Goal: Information Seeking & Learning: Learn about a topic

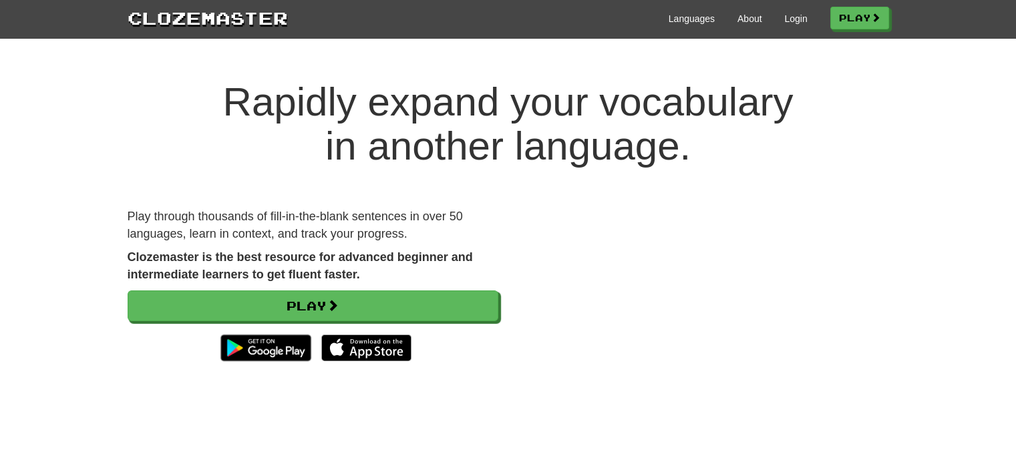
click at [0, 464] on div "Rapidly expand your vocabulary in another language. Play through thousands of f…" at bounding box center [508, 259] width 1016 height 412
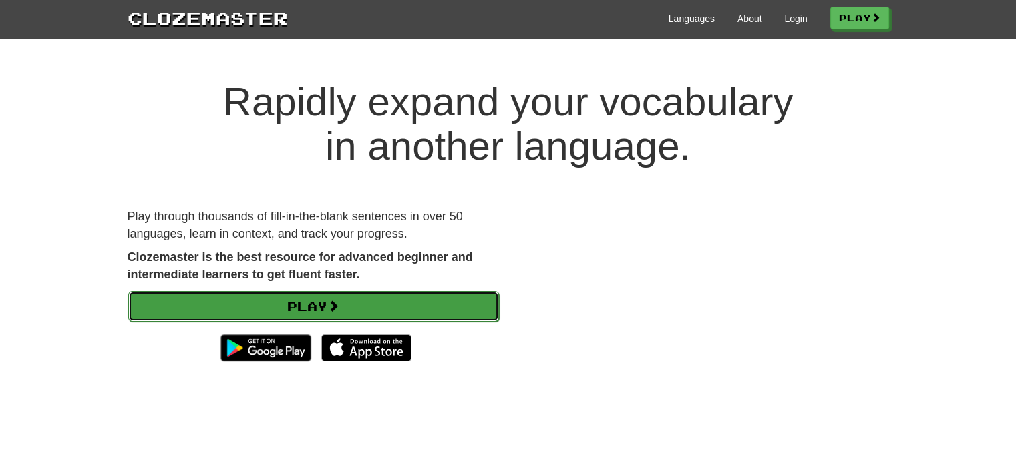
click at [311, 301] on link "Play" at bounding box center [313, 306] width 371 height 31
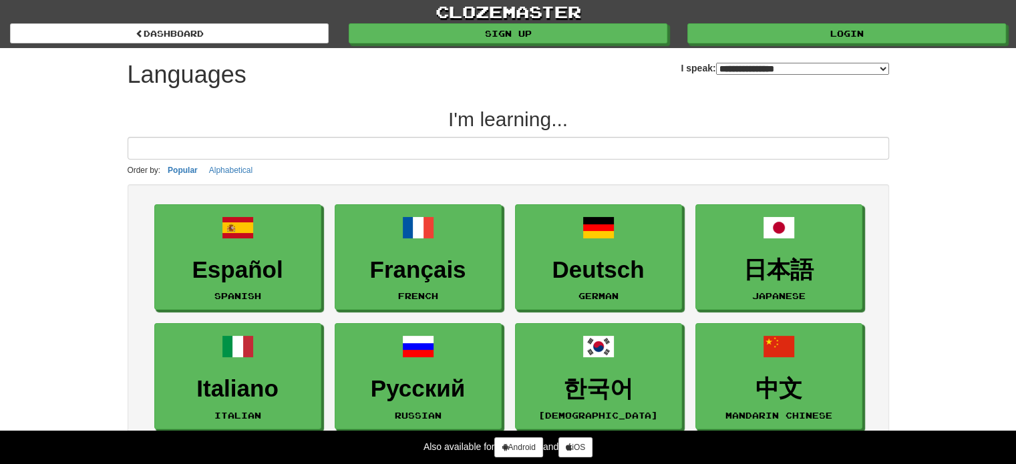
click at [885, 65] on select "**********" at bounding box center [802, 69] width 173 height 12
select select "*********"
click at [716, 63] on select "**********" at bounding box center [802, 69] width 173 height 12
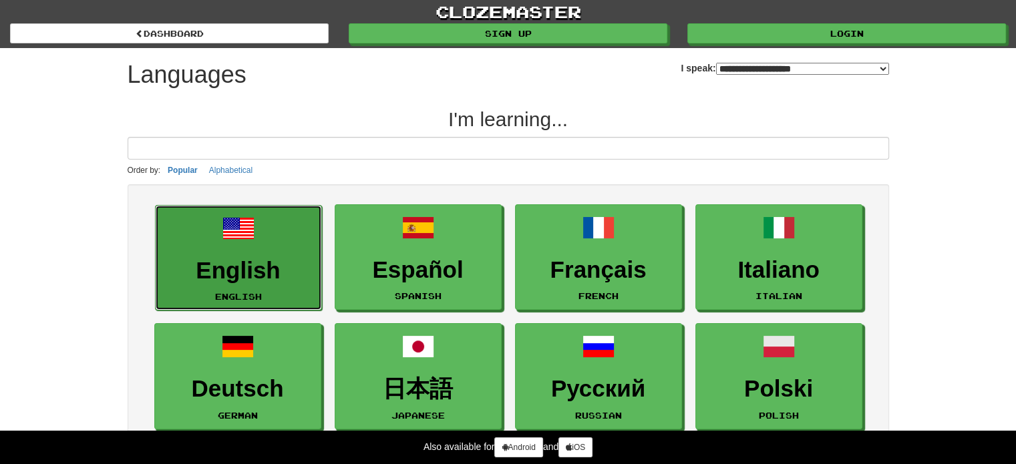
click at [206, 268] on h3 "English" at bounding box center [238, 271] width 152 height 26
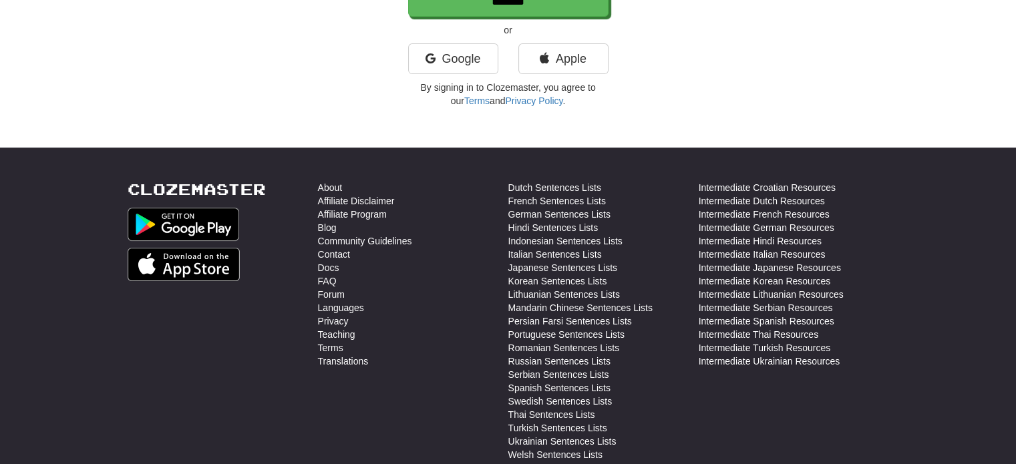
scroll to position [267, 0]
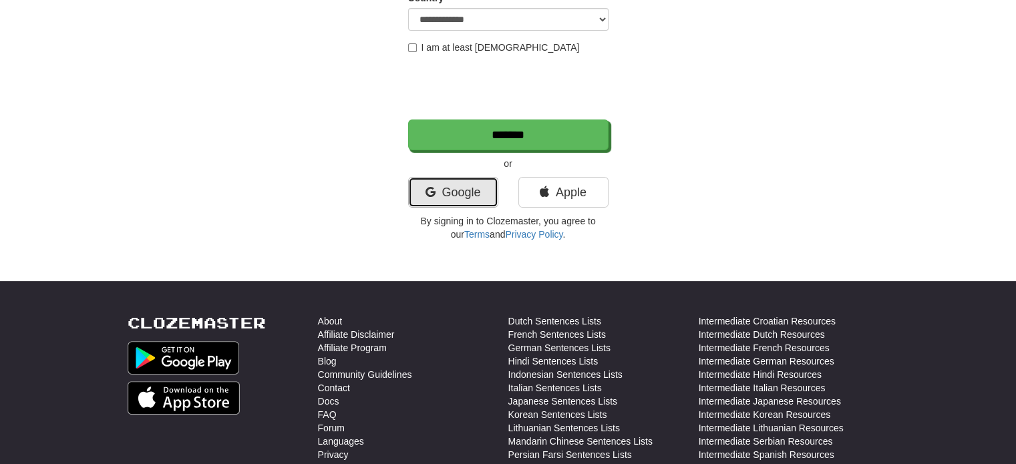
click at [460, 186] on link "Google" at bounding box center [453, 192] width 90 height 31
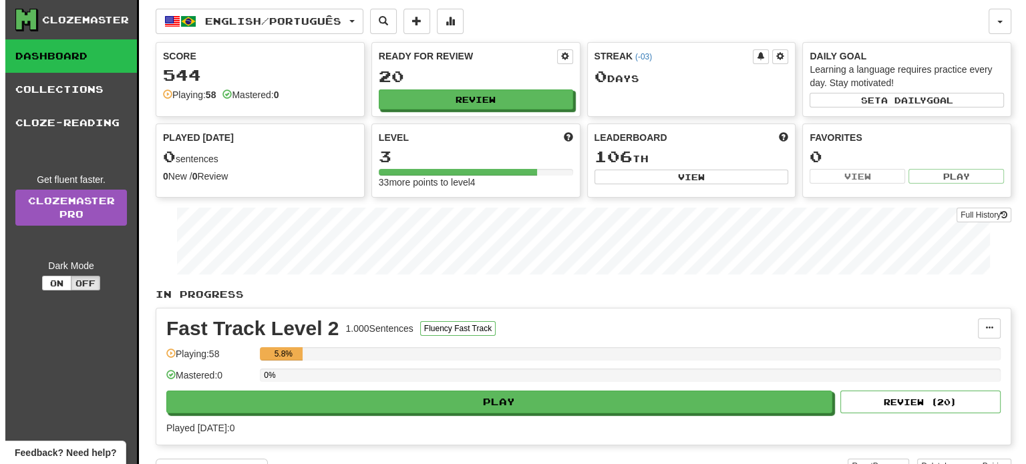
scroll to position [134, 0]
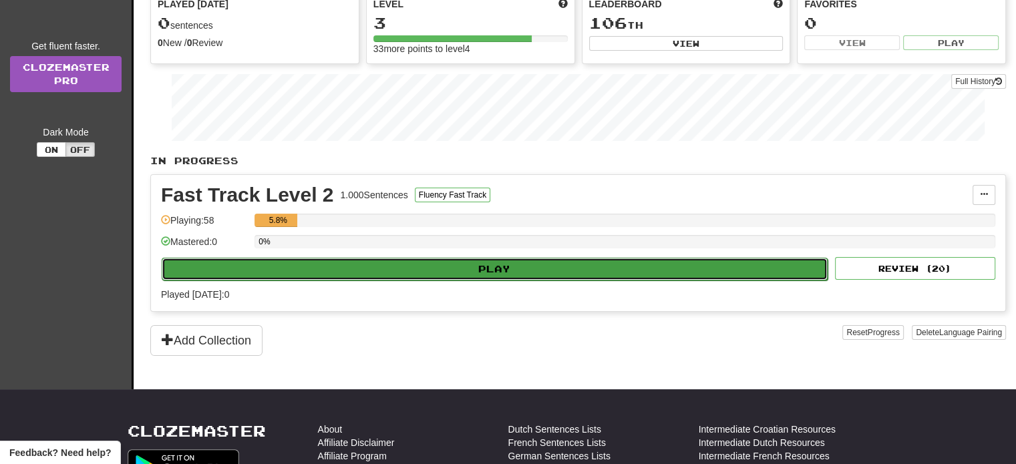
click at [326, 266] on button "Play" at bounding box center [495, 269] width 666 height 23
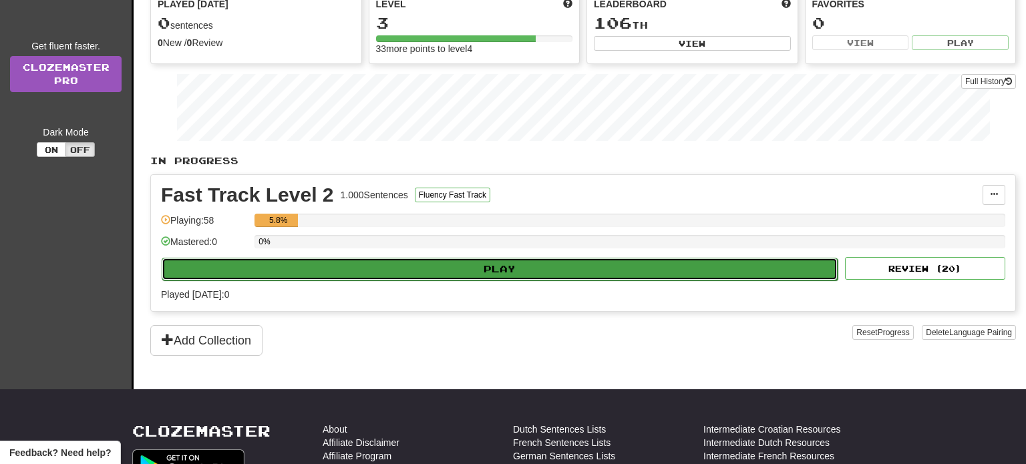
select select "**"
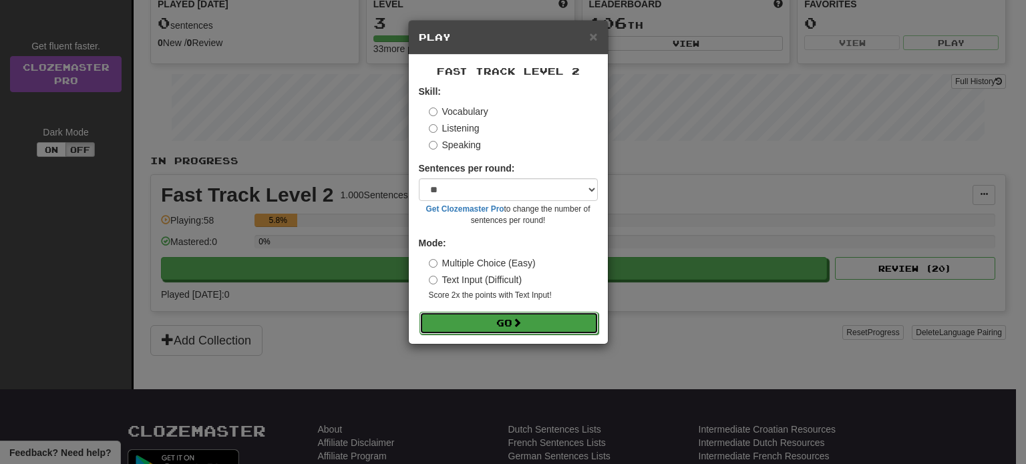
click at [475, 328] on button "Go" at bounding box center [509, 323] width 179 height 23
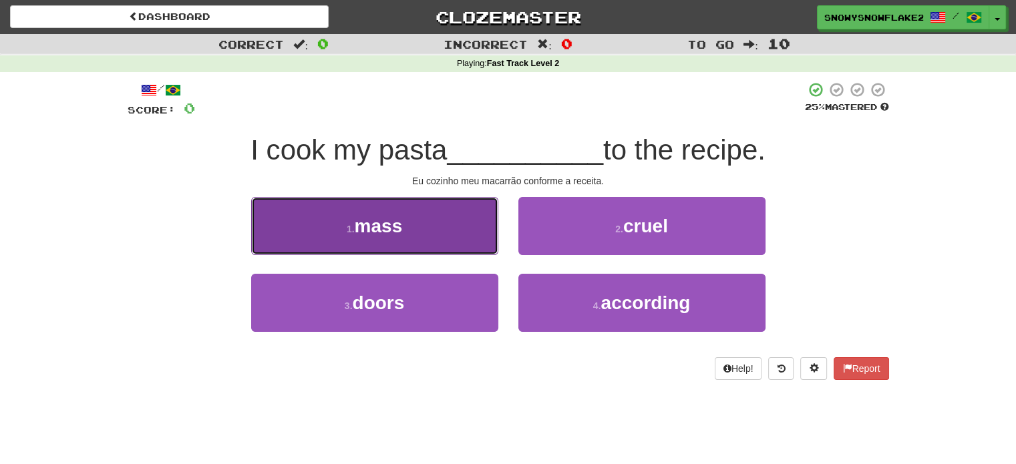
click at [401, 224] on span "mass" at bounding box center [379, 226] width 48 height 21
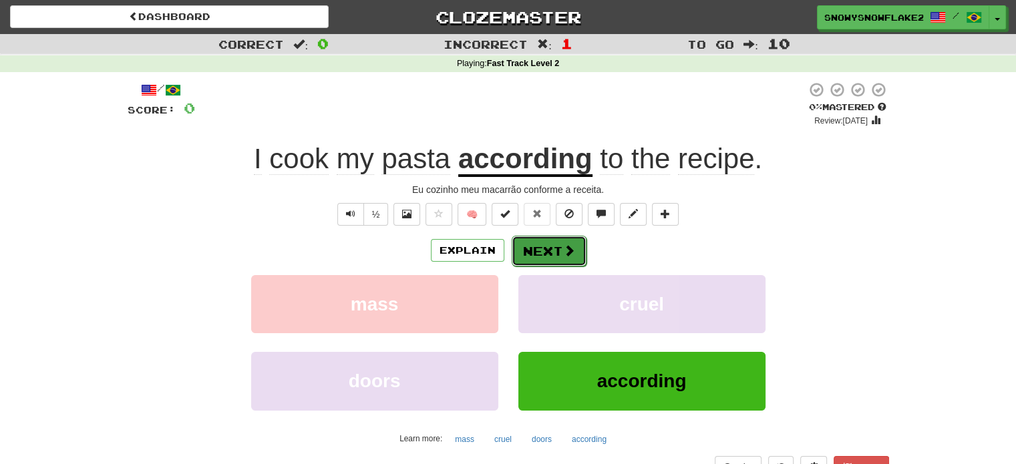
click at [540, 255] on button "Next" at bounding box center [549, 251] width 75 height 31
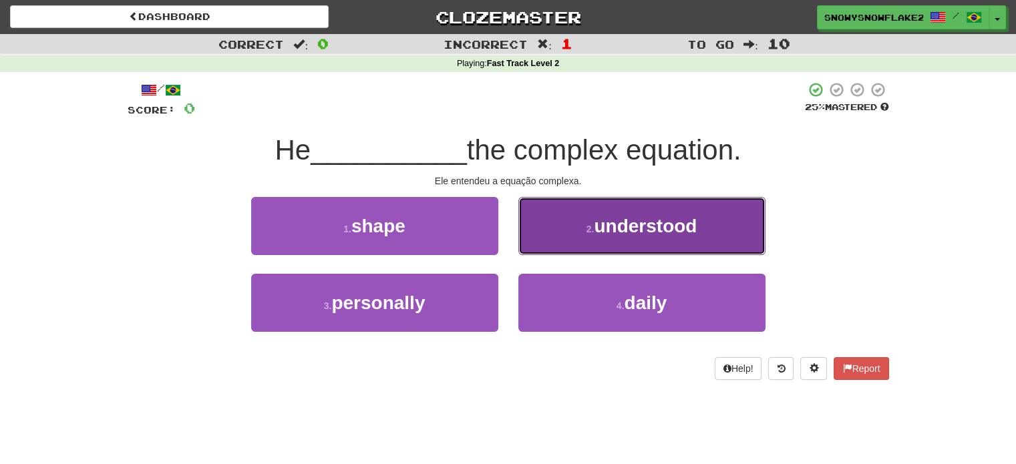
click at [608, 232] on span "understood" at bounding box center [645, 226] width 103 height 21
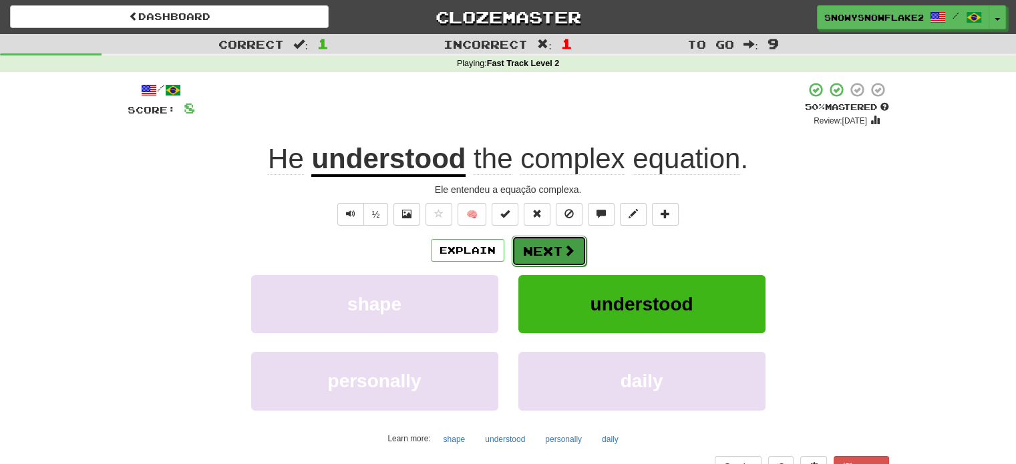
click at [558, 244] on button "Next" at bounding box center [549, 251] width 75 height 31
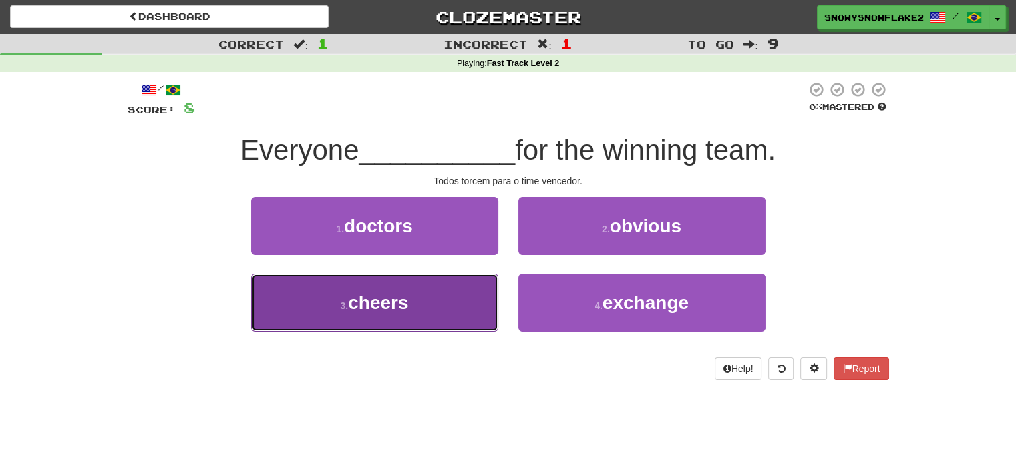
click at [403, 293] on span "cheers" at bounding box center [378, 303] width 60 height 21
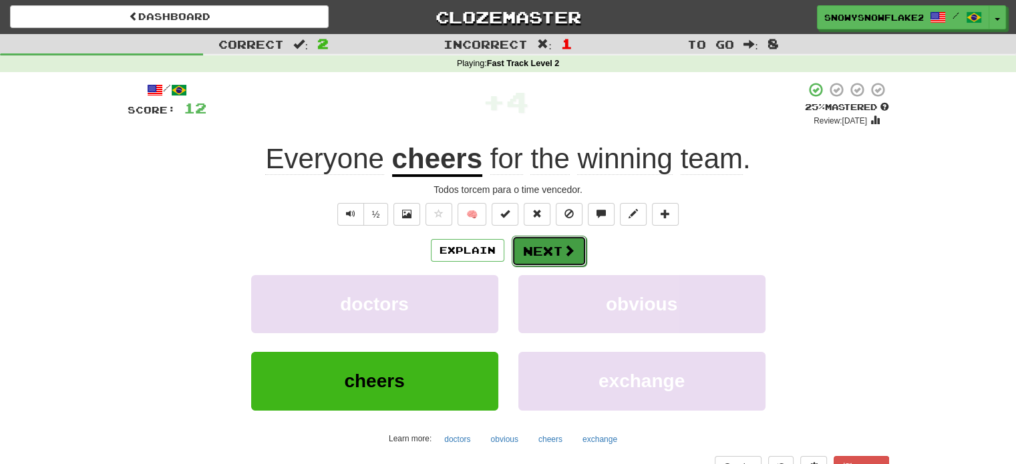
click at [564, 253] on span at bounding box center [569, 251] width 12 height 12
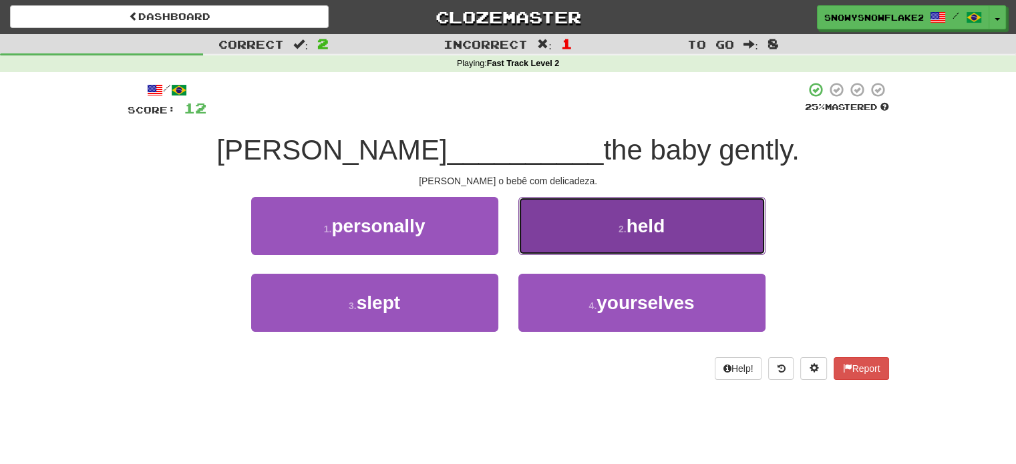
click at [661, 225] on span "held" at bounding box center [646, 226] width 39 height 21
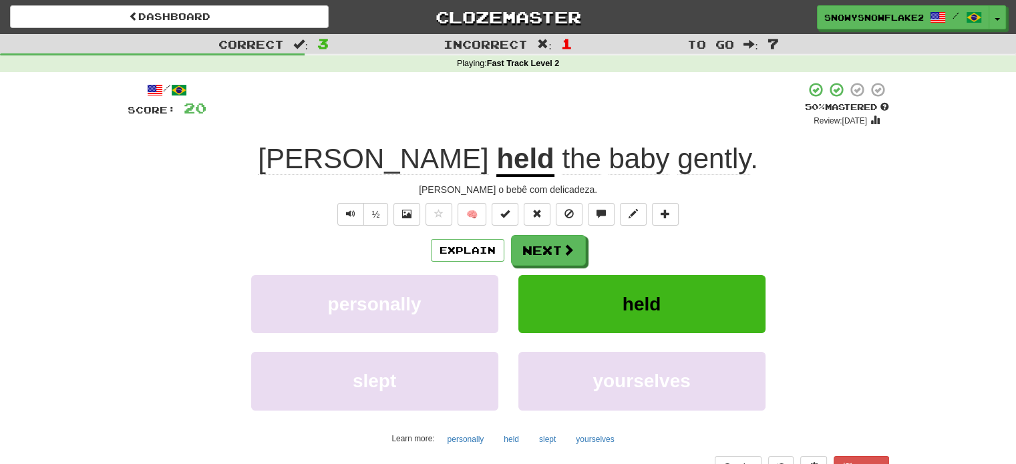
click at [337, 218] on div "½" at bounding box center [362, 214] width 54 height 23
click at [342, 220] on button "Text-to-speech controls" at bounding box center [350, 214] width 27 height 23
click at [563, 256] on span at bounding box center [569, 251] width 12 height 12
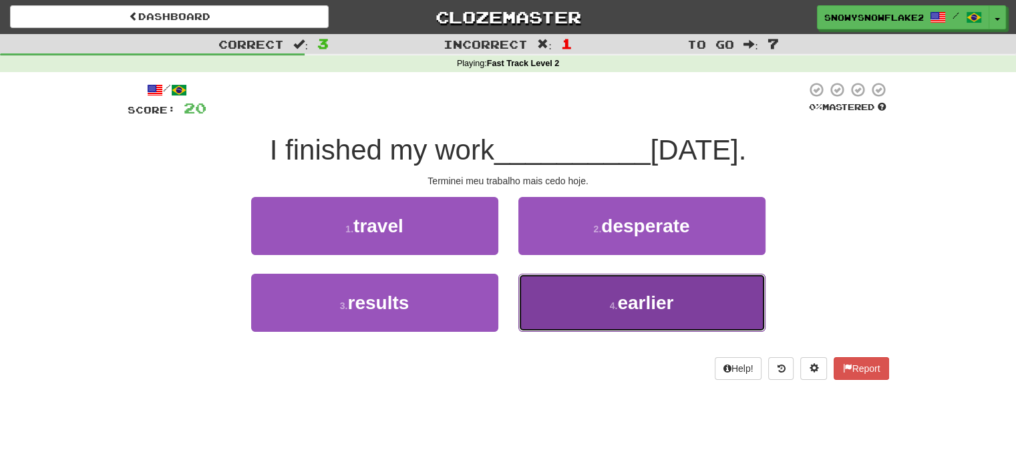
click at [628, 300] on span "earlier" at bounding box center [645, 303] width 56 height 21
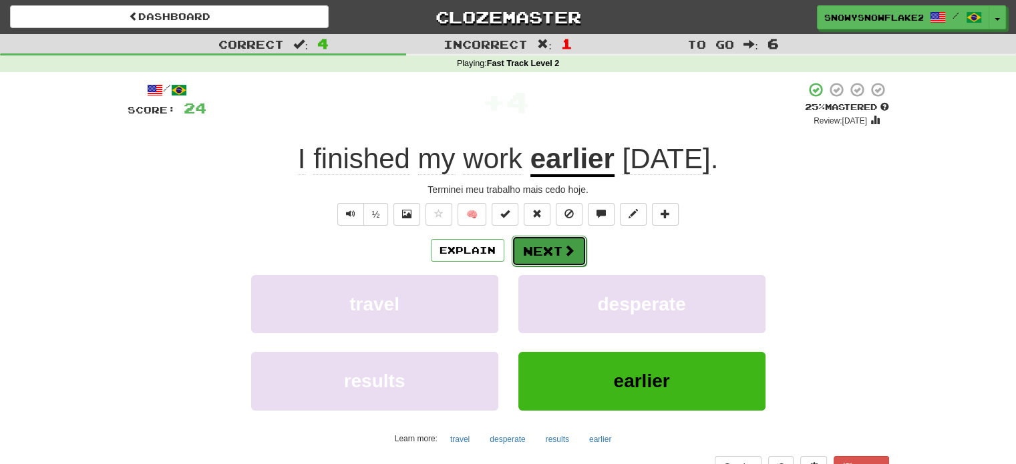
click at [564, 251] on span at bounding box center [569, 251] width 12 height 12
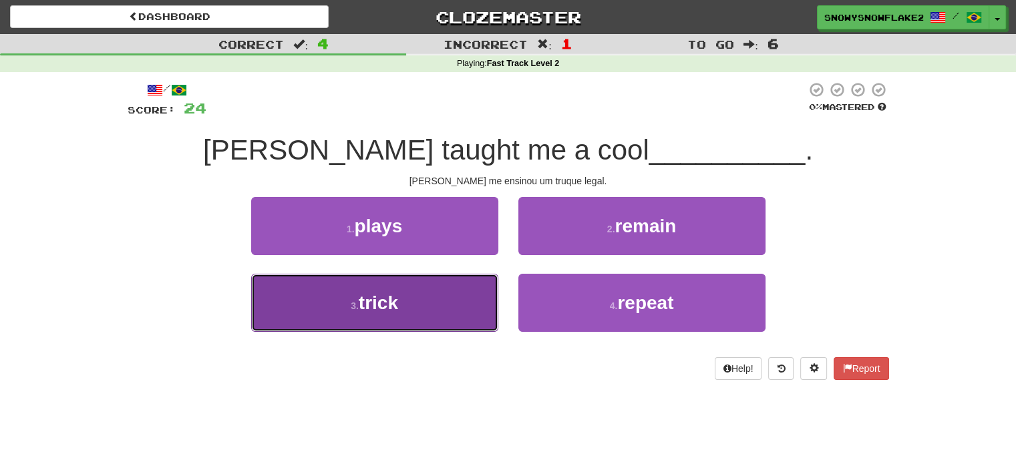
click at [417, 301] on button "3 . trick" at bounding box center [374, 303] width 247 height 58
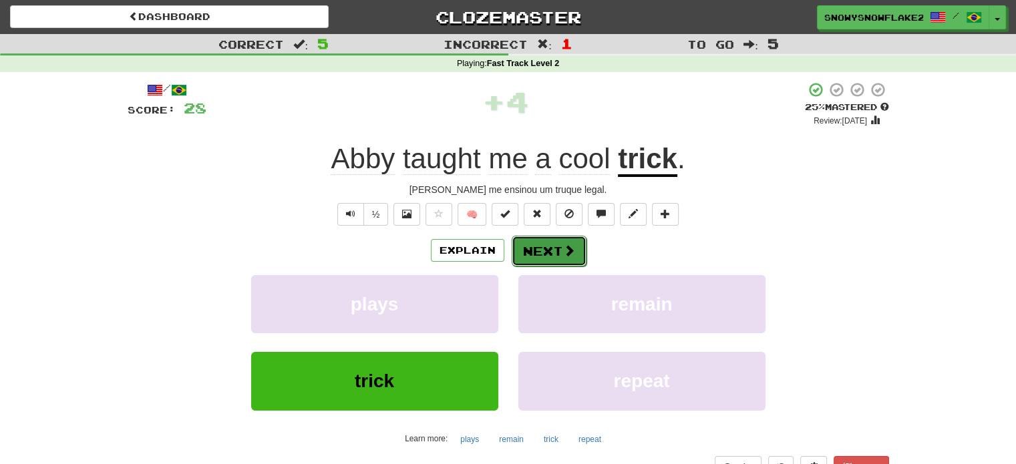
click at [575, 253] on button "Next" at bounding box center [549, 251] width 75 height 31
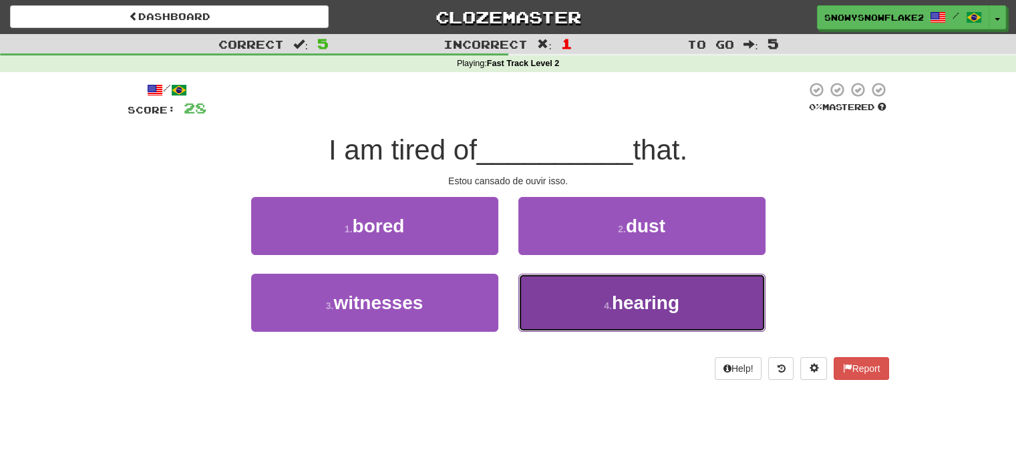
click at [636, 301] on span "hearing" at bounding box center [645, 303] width 67 height 21
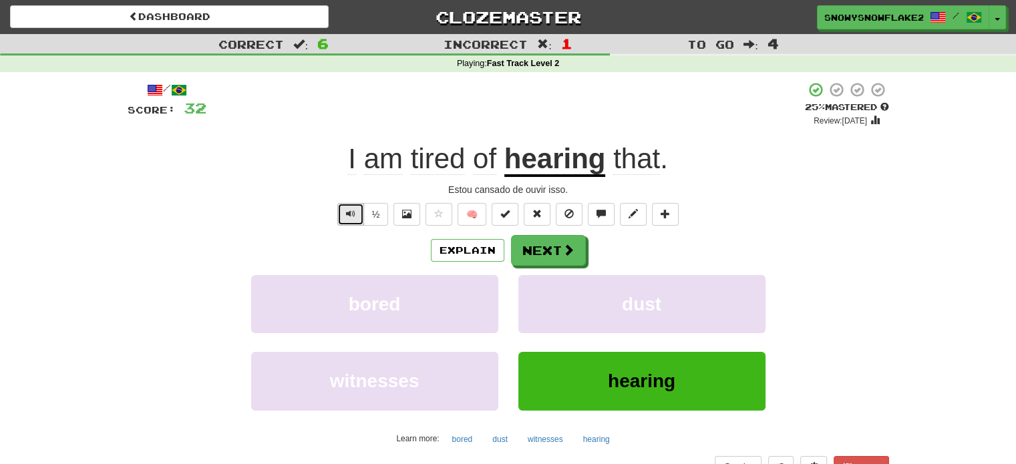
click at [355, 210] on span "Text-to-speech controls" at bounding box center [350, 213] width 9 height 9
click at [546, 251] on button "Next" at bounding box center [549, 251] width 75 height 31
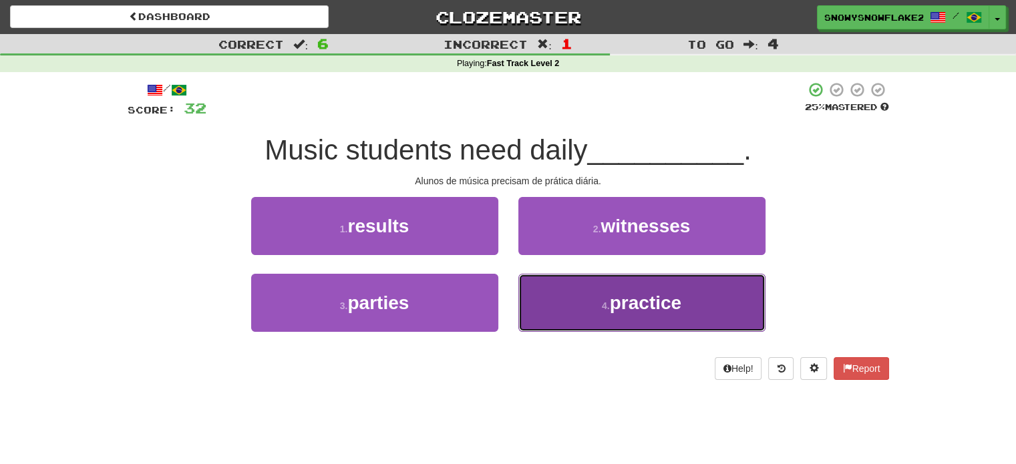
click at [605, 298] on button "4 . practice" at bounding box center [641, 303] width 247 height 58
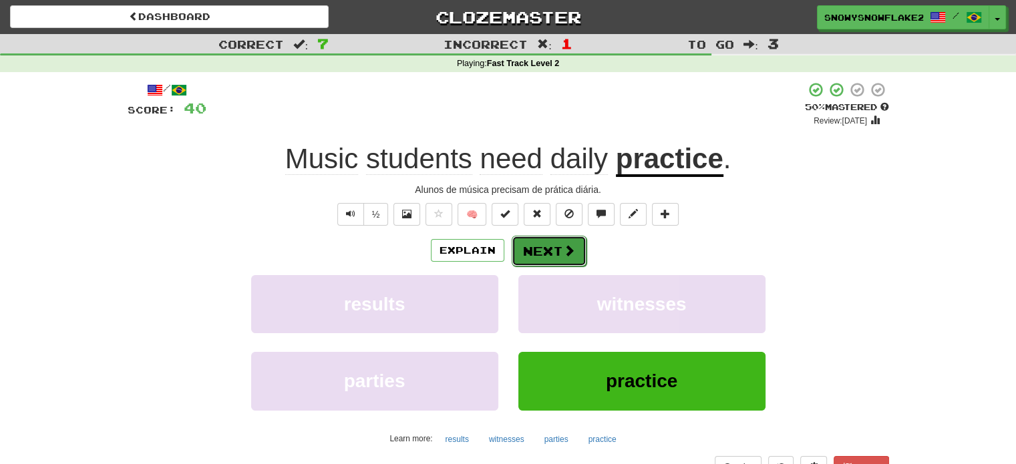
click at [554, 252] on button "Next" at bounding box center [549, 251] width 75 height 31
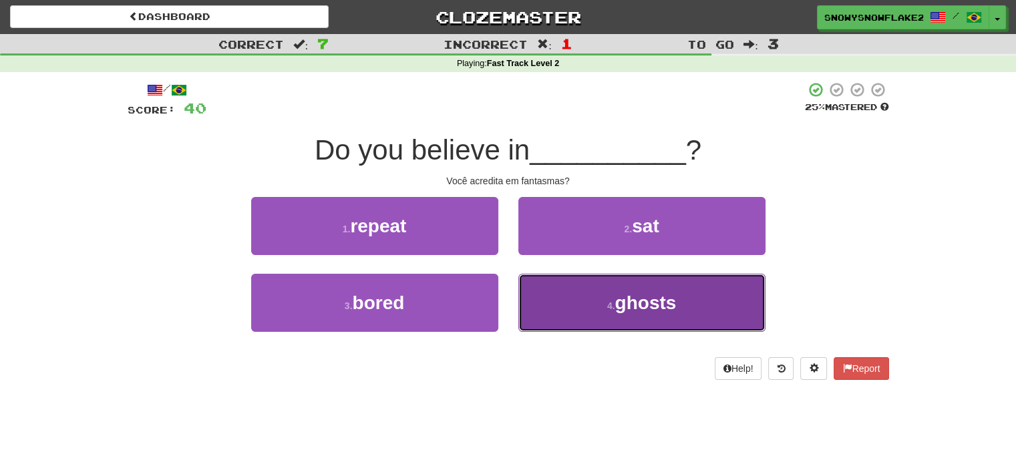
click at [620, 297] on span "ghosts" at bounding box center [645, 303] width 61 height 21
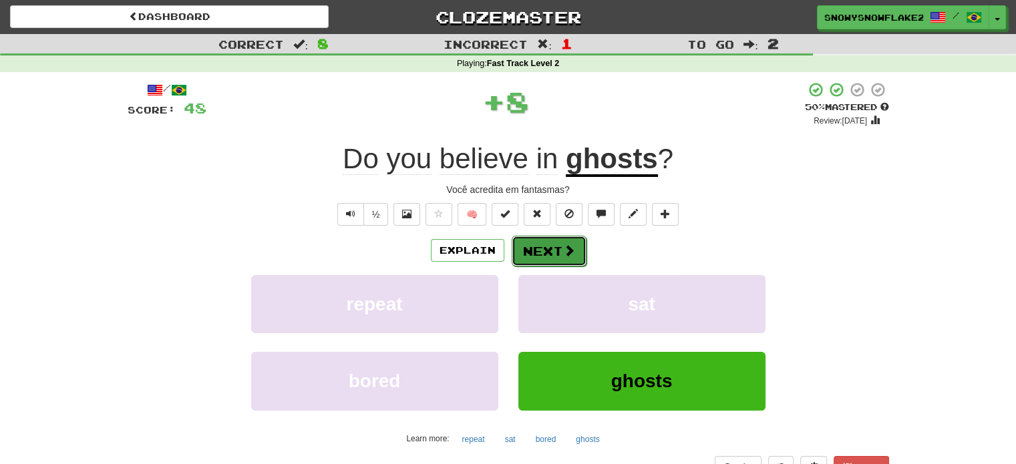
click at [564, 252] on span at bounding box center [569, 251] width 12 height 12
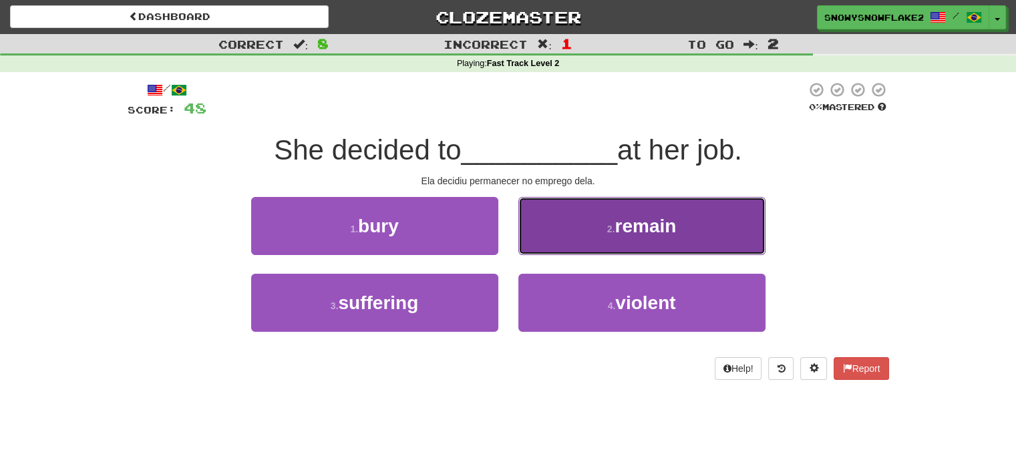
click at [636, 224] on span "remain" at bounding box center [645, 226] width 61 height 21
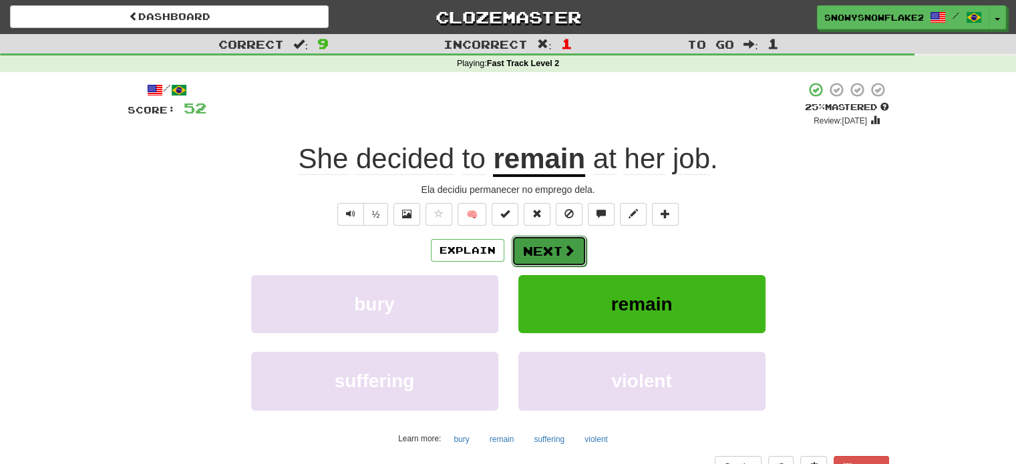
click at [567, 247] on span at bounding box center [569, 251] width 12 height 12
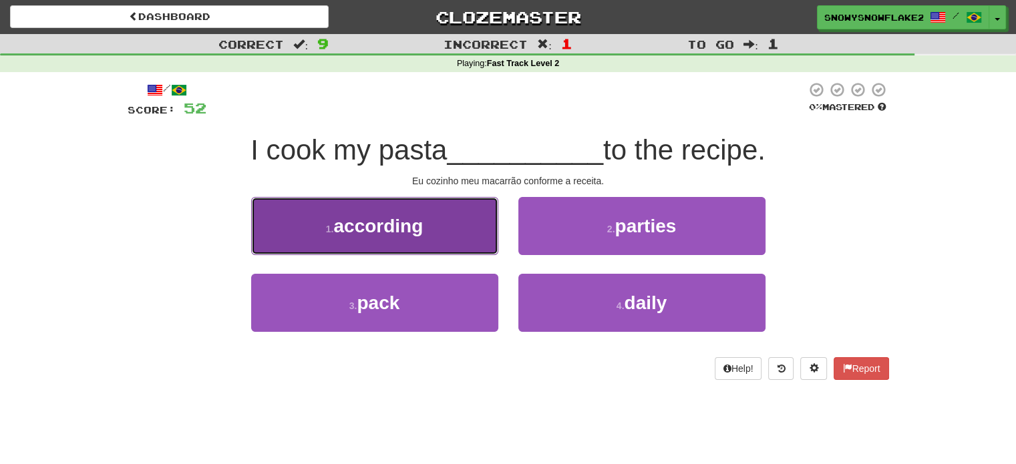
click at [374, 220] on span "according" at bounding box center [378, 226] width 90 height 21
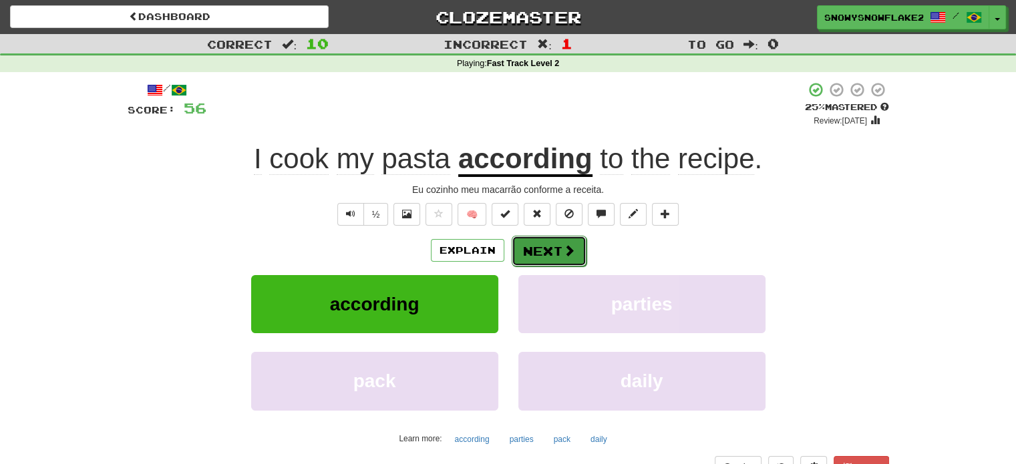
click at [573, 245] on span at bounding box center [569, 251] width 12 height 12
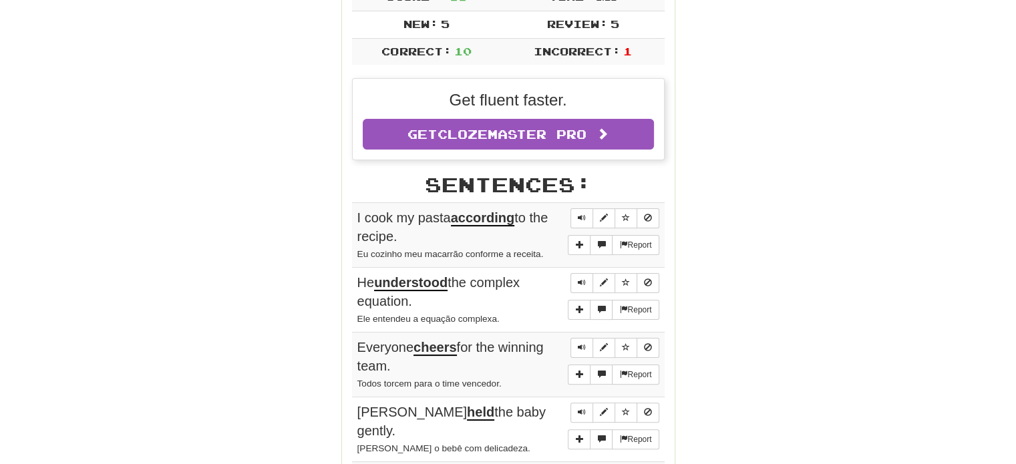
scroll to position [134, 0]
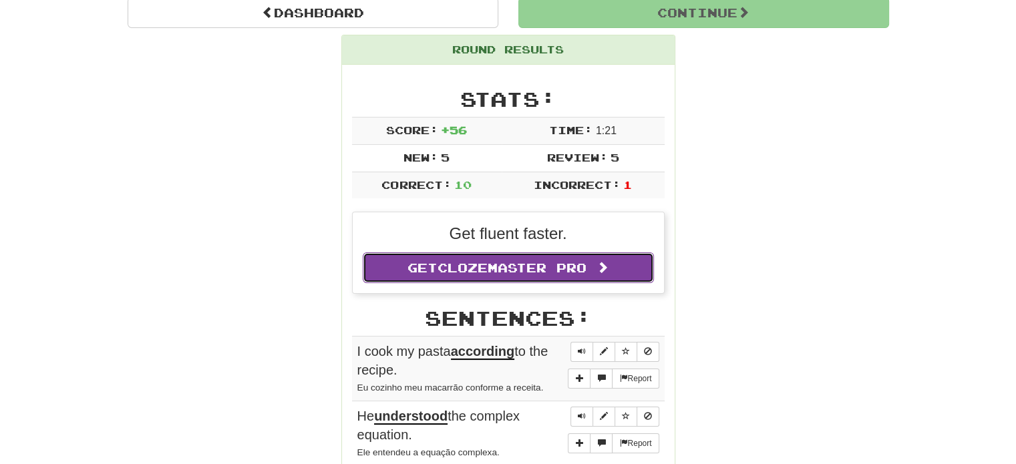
click at [464, 268] on span "Clozemaster Pro" at bounding box center [512, 268] width 149 height 15
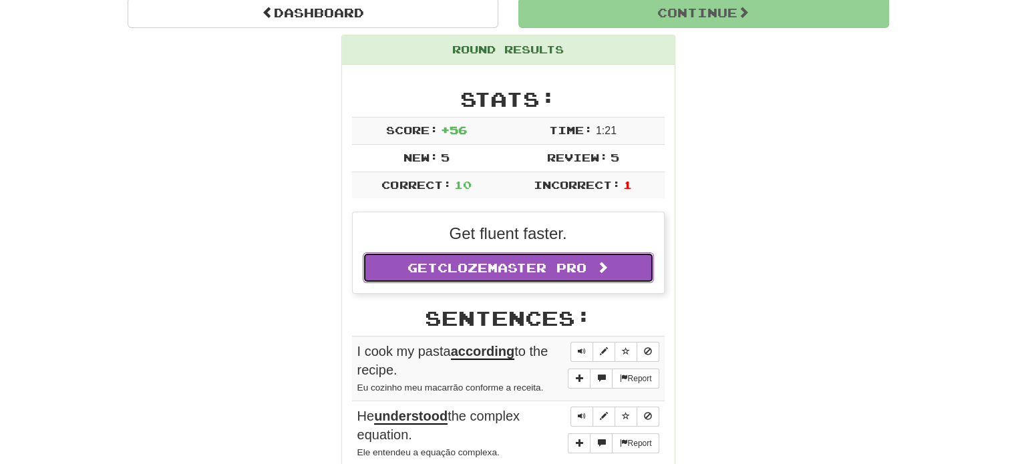
scroll to position [0, 0]
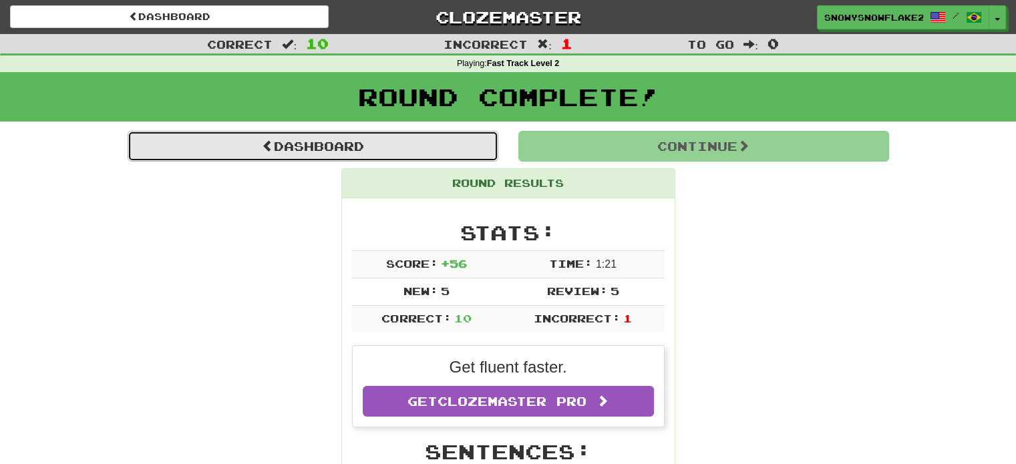
click at [282, 140] on link "Dashboard" at bounding box center [313, 146] width 371 height 31
click at [293, 142] on link "Dashboard" at bounding box center [313, 146] width 371 height 31
click at [283, 140] on link "Dashboard" at bounding box center [313, 146] width 371 height 31
